Goal: Transaction & Acquisition: Purchase product/service

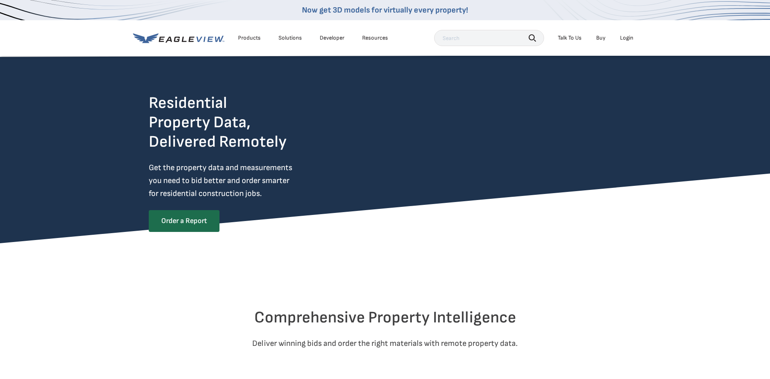
click at [626, 38] on div "Login" at bounding box center [626, 37] width 13 height 7
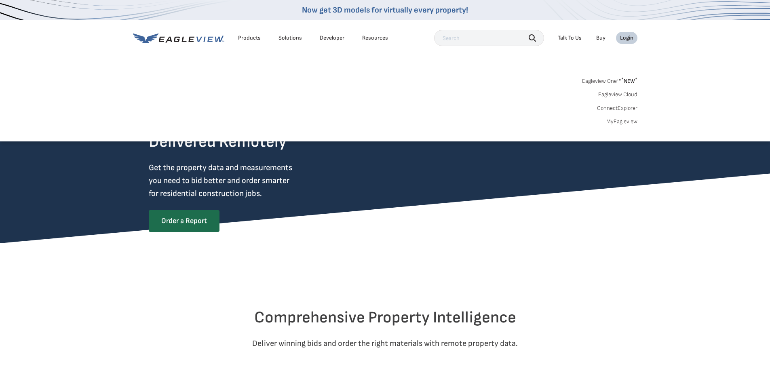
click at [620, 122] on link "MyEagleview" at bounding box center [621, 121] width 31 height 7
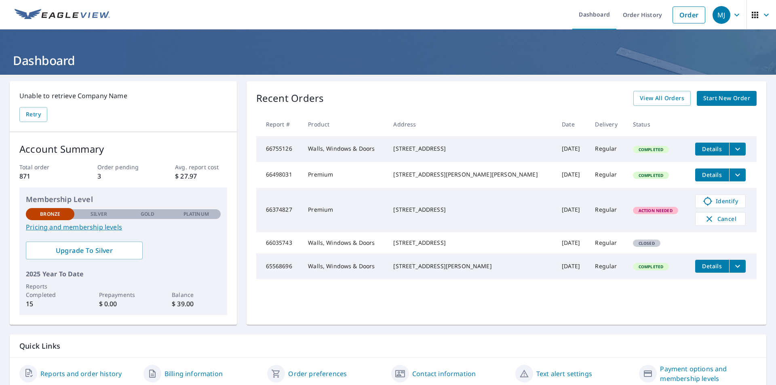
scroll to position [32, 0]
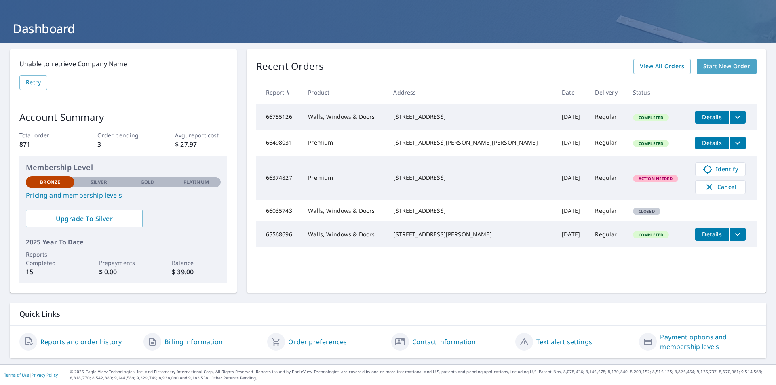
click at [717, 64] on span "Start New Order" at bounding box center [726, 66] width 47 height 10
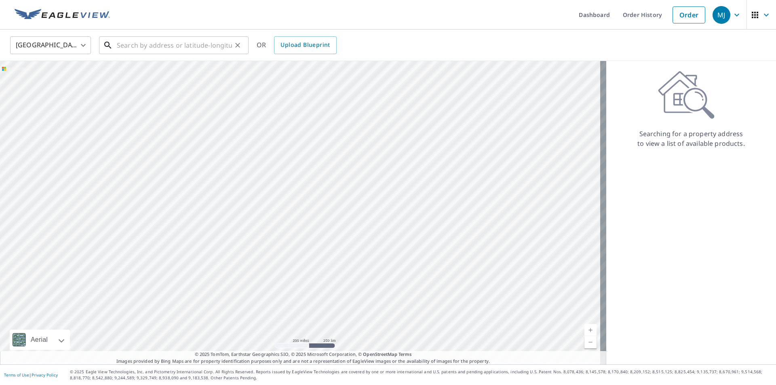
click at [135, 46] on input "text" at bounding box center [174, 45] width 115 height 23
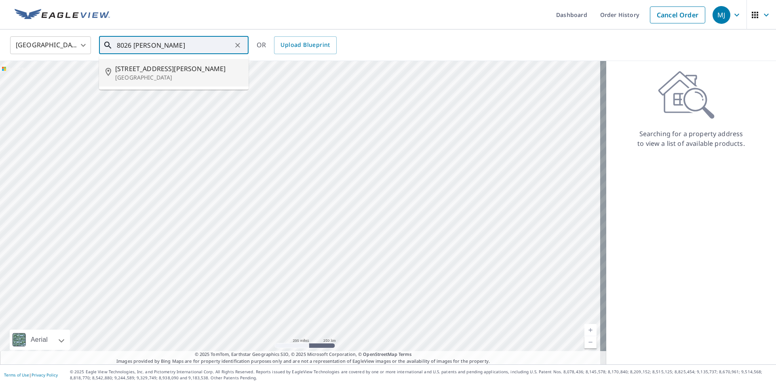
click at [144, 68] on span "[STREET_ADDRESS][PERSON_NAME]" at bounding box center [178, 69] width 127 height 10
type input "[STREET_ADDRESS][PERSON_NAME]"
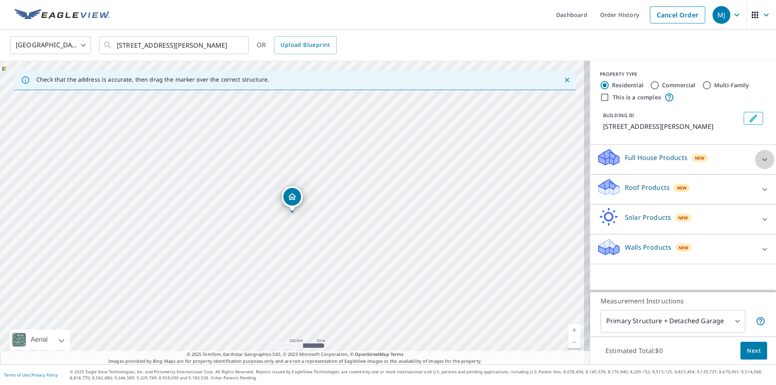
click at [762, 160] on icon at bounding box center [765, 160] width 10 height 10
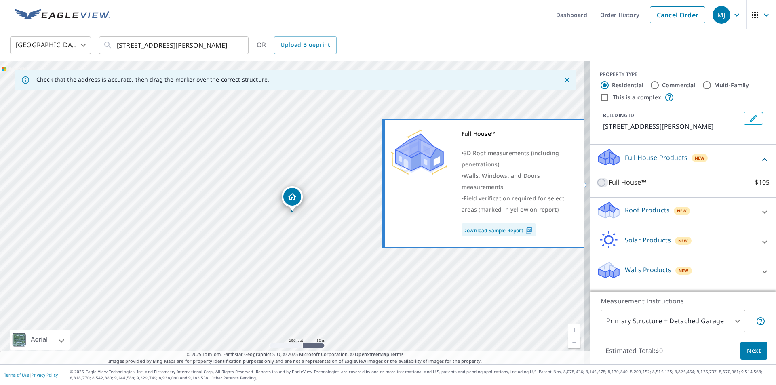
click at [597, 181] on input "Full House™ $105" at bounding box center [603, 183] width 12 height 10
checkbox input "true"
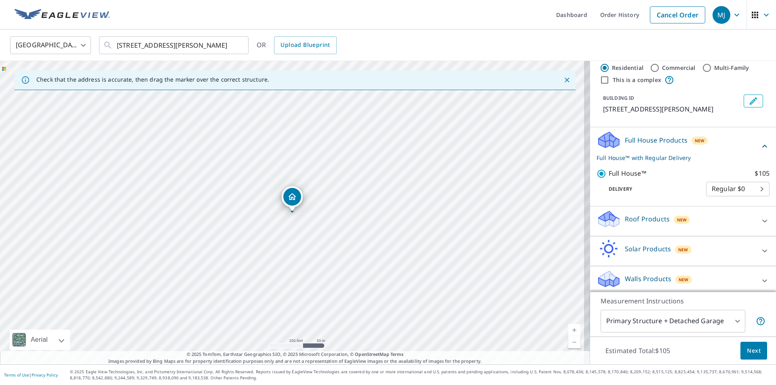
scroll to position [22, 0]
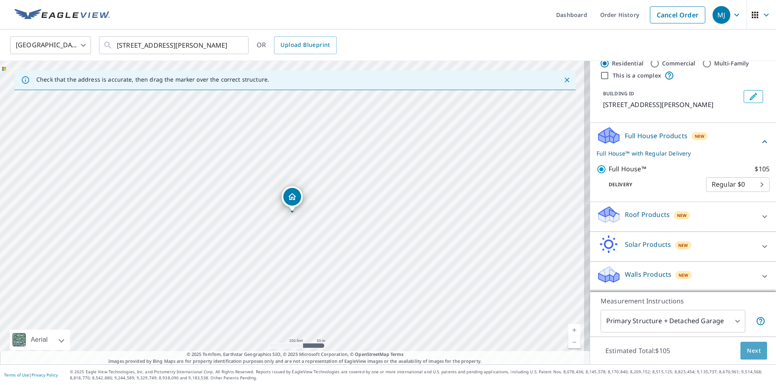
click at [749, 349] on span "Next" at bounding box center [754, 351] width 14 height 10
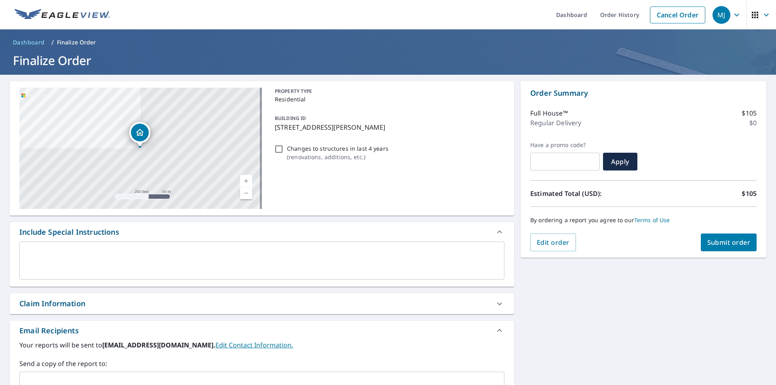
click at [276, 150] on input "Changes to structures in last 4 years ( renovations, additions, etc. )" at bounding box center [279, 149] width 10 height 10
checkbox input "true"
click at [718, 240] on span "Submit order" at bounding box center [728, 242] width 43 height 9
checkbox input "true"
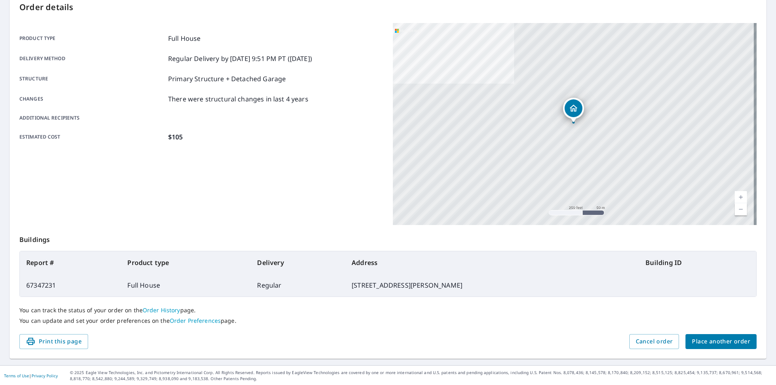
scroll to position [91, 0]
